Goal: Navigation & Orientation: Find specific page/section

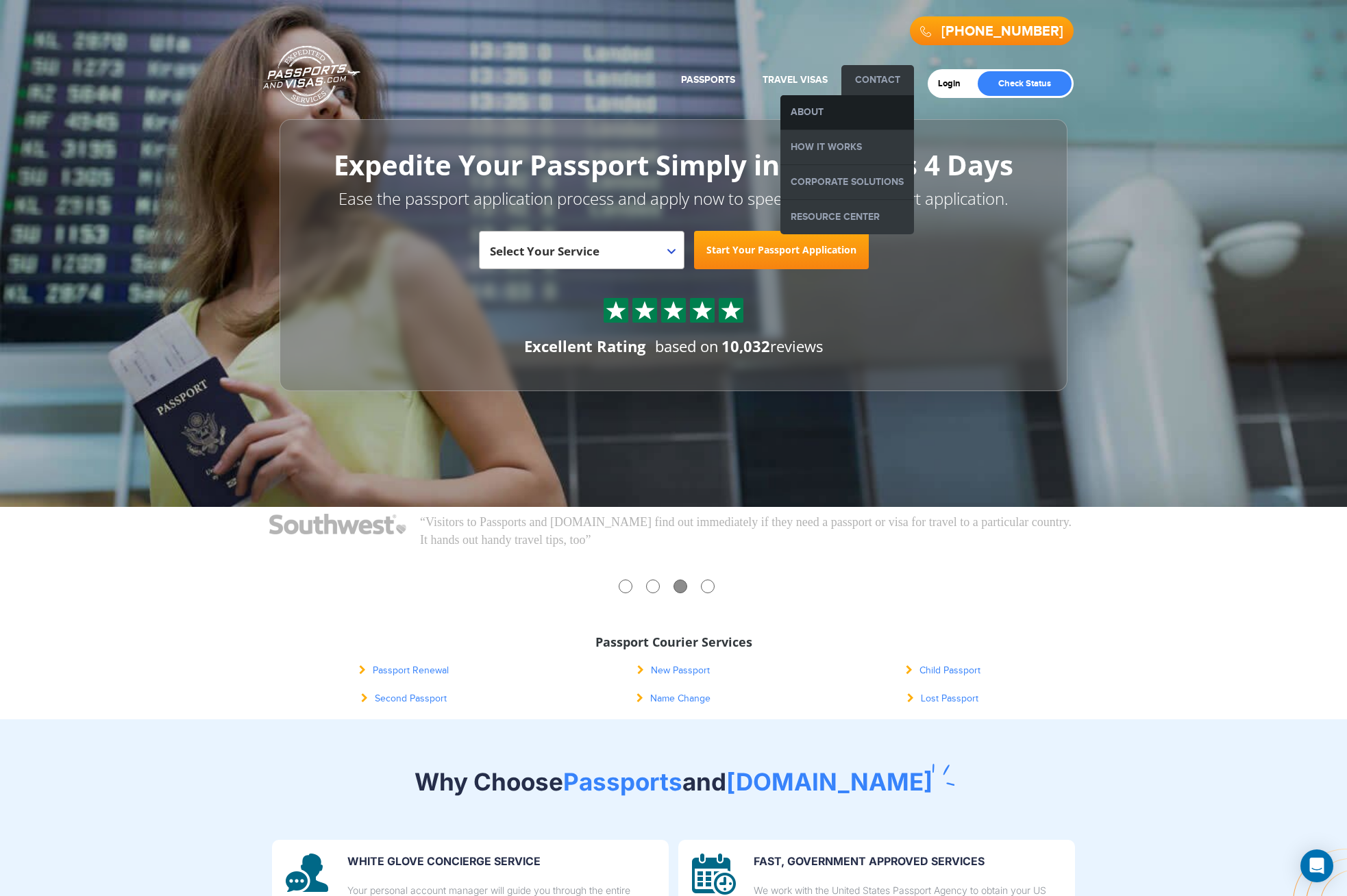
click at [819, 105] on link "About" at bounding box center [847, 112] width 134 height 34
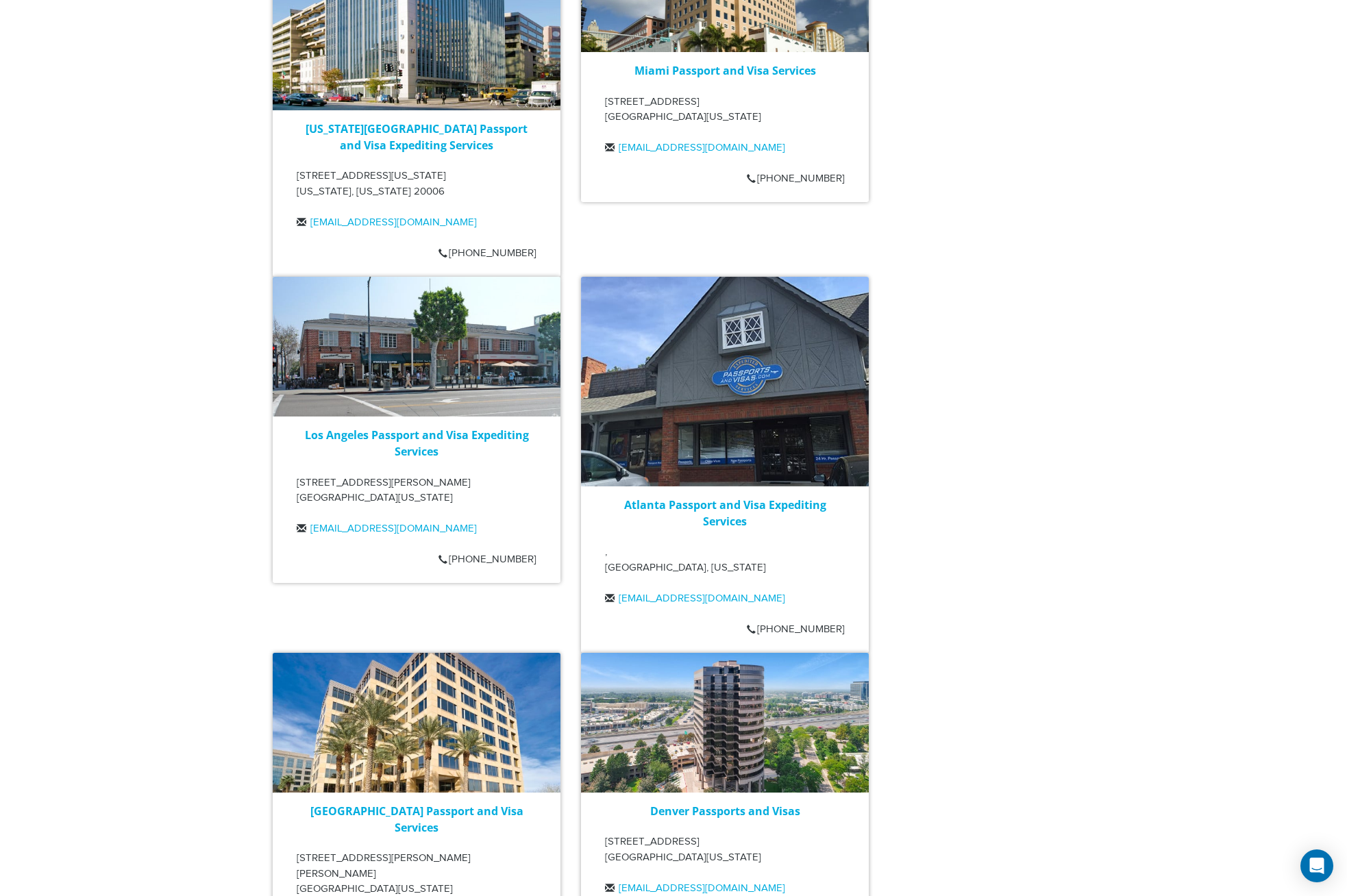
scroll to position [2350, 0]
